Goal: Task Accomplishment & Management: Manage account settings

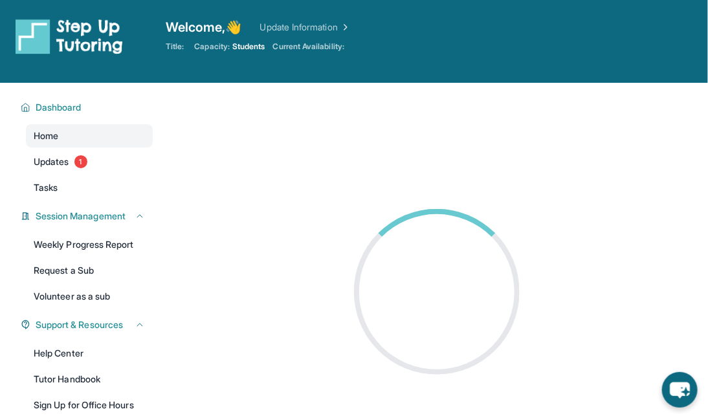
click at [246, 65] on div "Open sidebar Welcome, 👋 Update Information Title: Capacity: Students Current Av…" at bounding box center [354, 41] width 708 height 83
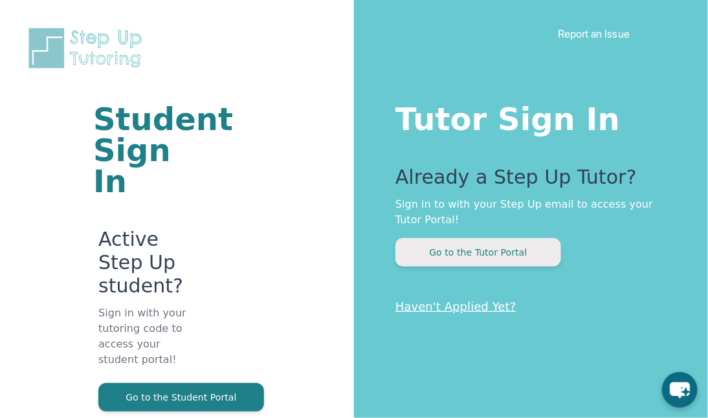
click at [475, 252] on button "Go to the Tutor Portal" at bounding box center [478, 252] width 166 height 28
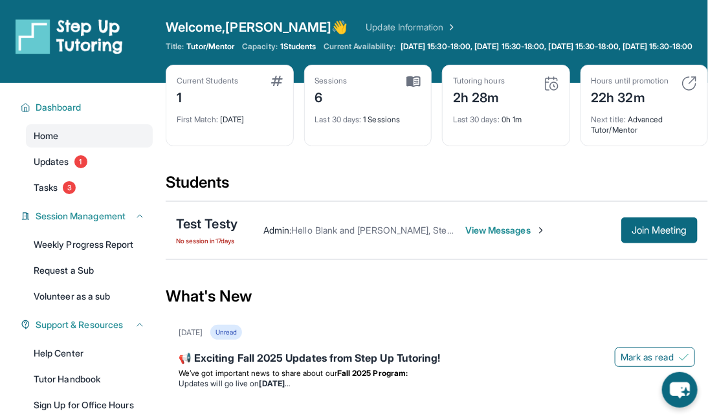
click at [366, 26] on link "Update Information" at bounding box center [411, 27] width 91 height 13
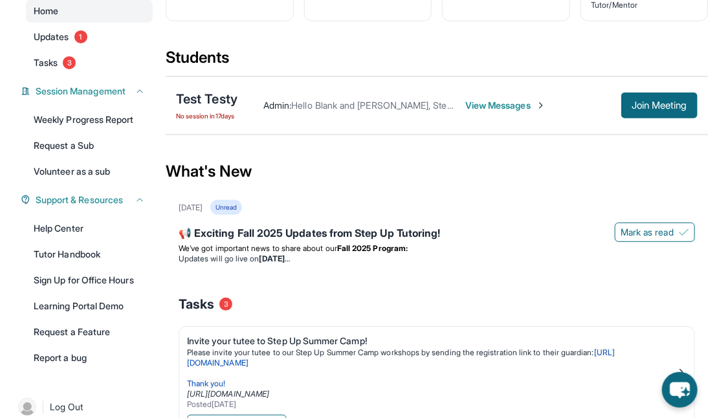
scroll to position [135, 0]
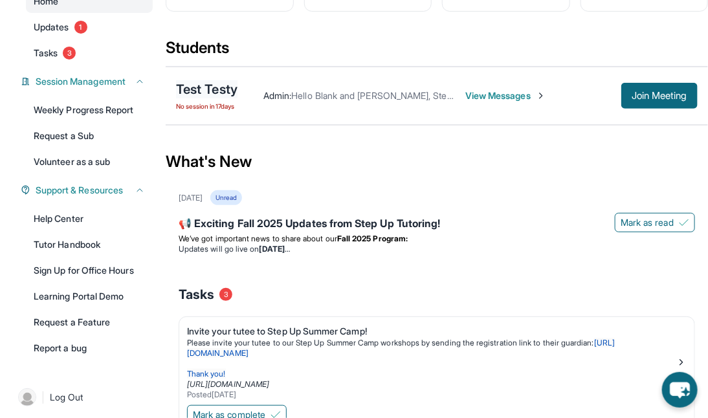
click at [200, 98] on div "Test Testy" at bounding box center [206, 89] width 61 height 18
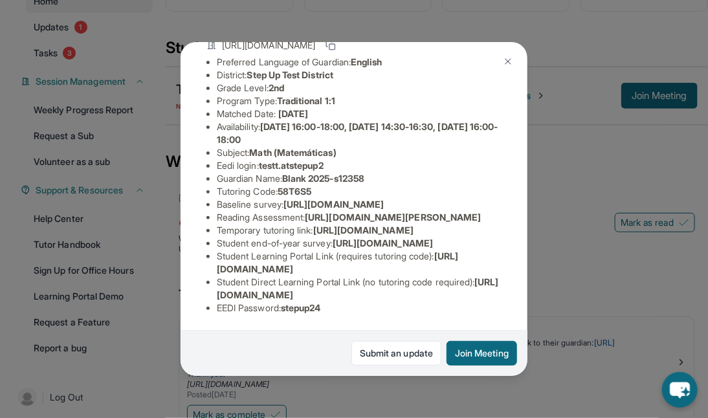
scroll to position [234, 0]
click at [507, 61] on img at bounding box center [508, 61] width 10 height 10
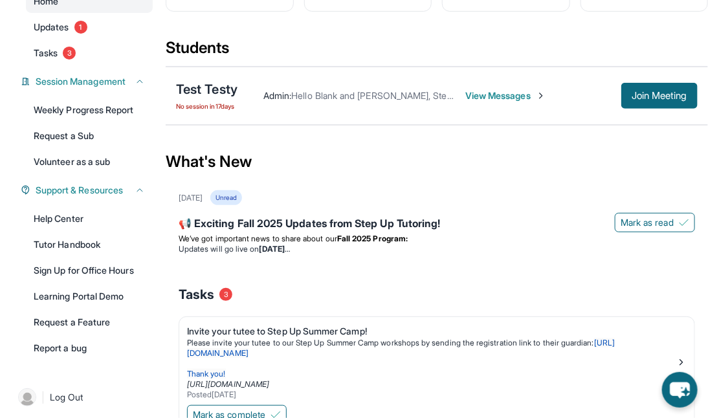
click at [505, 102] on span "View Messages" at bounding box center [505, 95] width 81 height 13
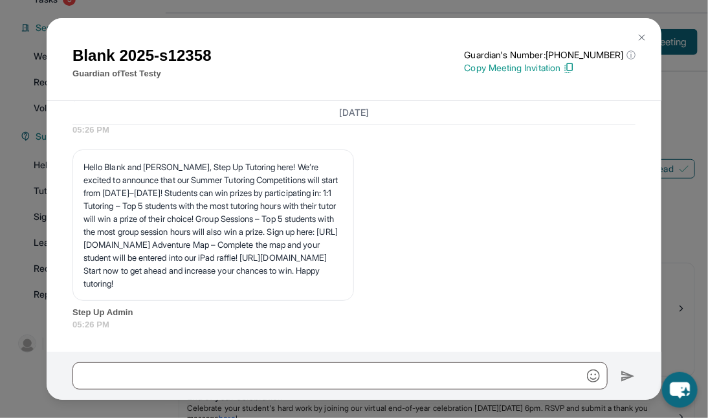
scroll to position [2618, 0]
click at [643, 37] on img at bounding box center [642, 37] width 10 height 10
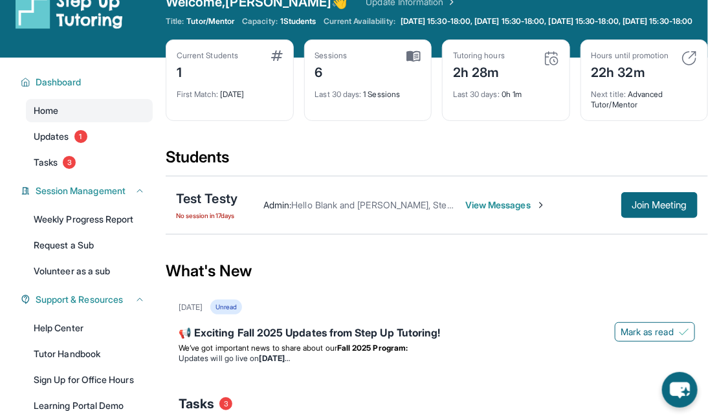
scroll to position [0, 0]
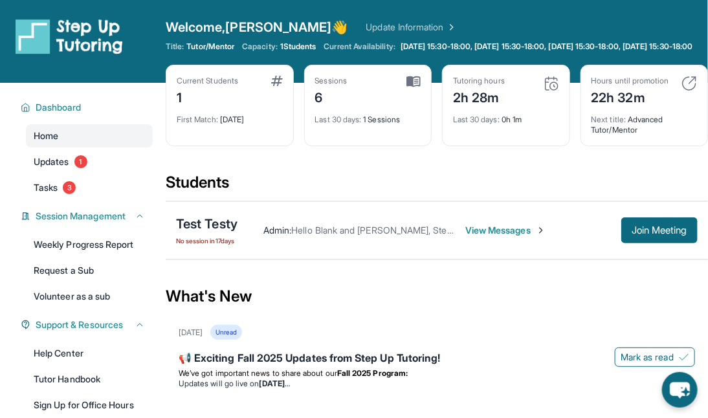
click at [155, 118] on div "Dashboard Home Updates 1 Tasks 3 Session Management Weekly Progress Report Requ…" at bounding box center [83, 294] width 166 height 422
